Goal: Navigation & Orientation: Understand site structure

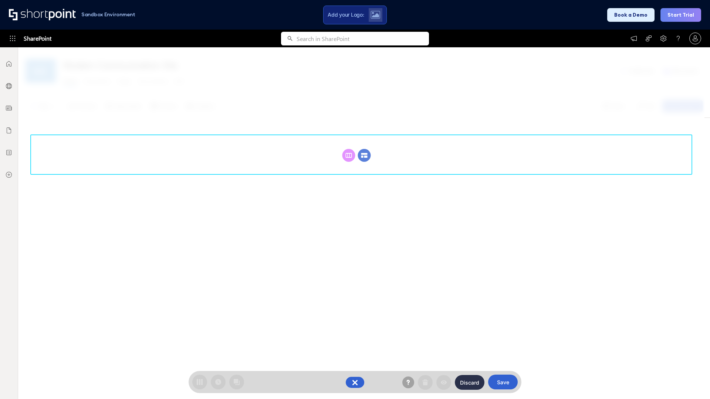
scroll to position [102, 0]
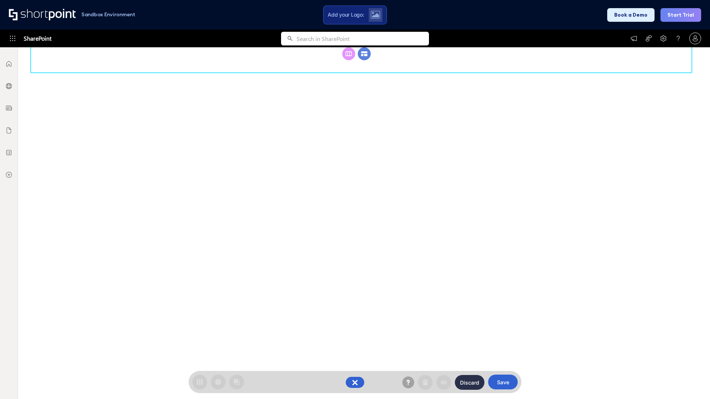
click at [364, 60] on circle at bounding box center [364, 53] width 13 height 13
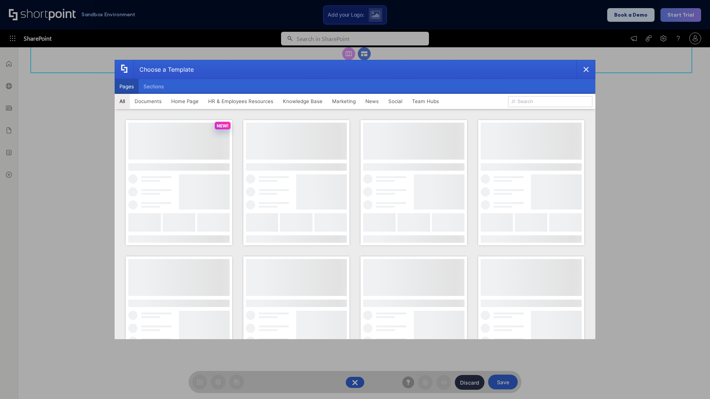
scroll to position [0, 0]
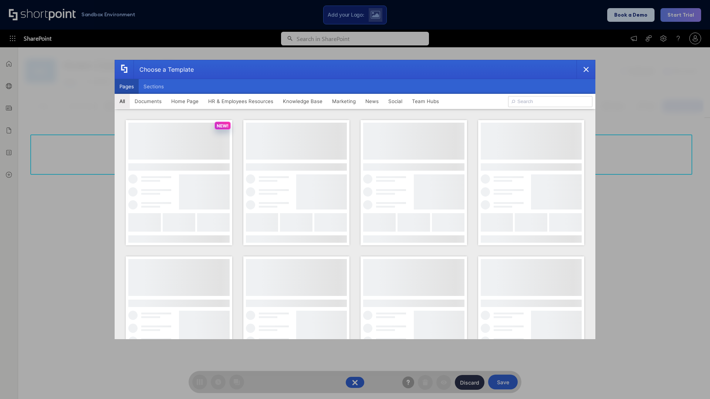
click at [126, 87] on button "Pages" at bounding box center [127, 86] width 24 height 15
type input "Documents 1"
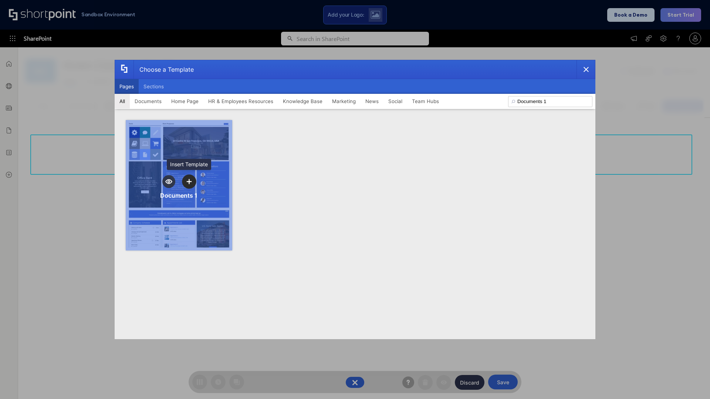
click at [189, 182] on icon "template selector" at bounding box center [188, 181] width 5 height 5
